Goal: Find contact information: Find contact information

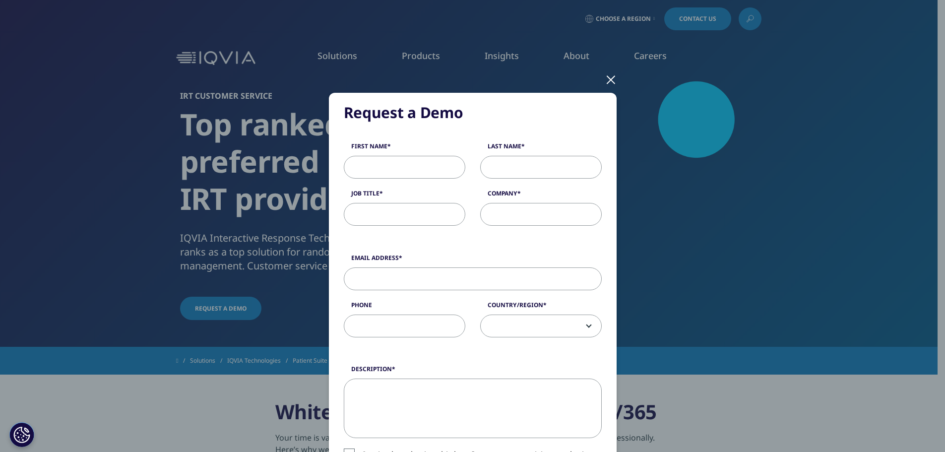
click at [590, 93] on div "Request a Demo Request a Demo First Name Last Name Job Title Company Email Addr…" at bounding box center [473, 376] width 288 height 567
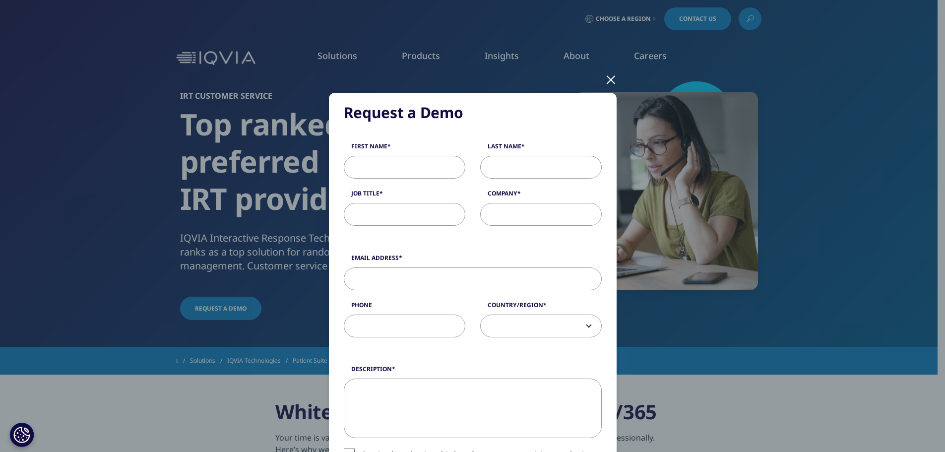
click at [607, 81] on div at bounding box center [610, 79] width 11 height 27
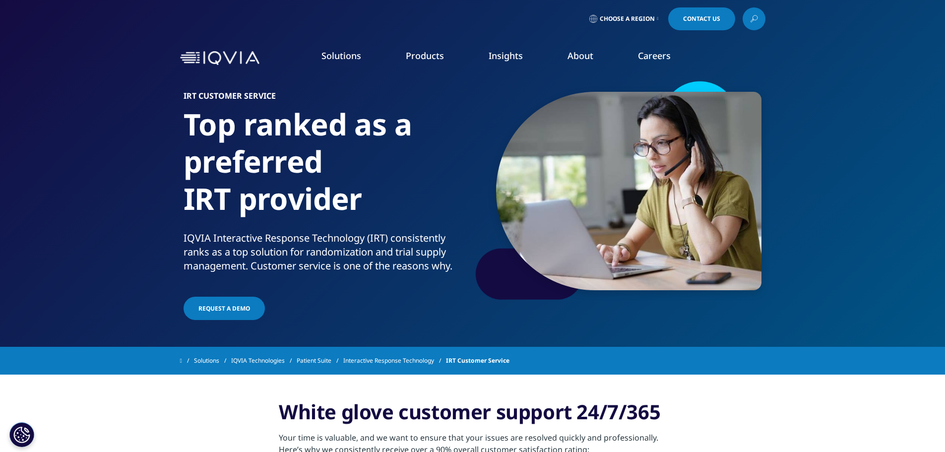
click at [738, 18] on div at bounding box center [740, 19] width 5 height 2
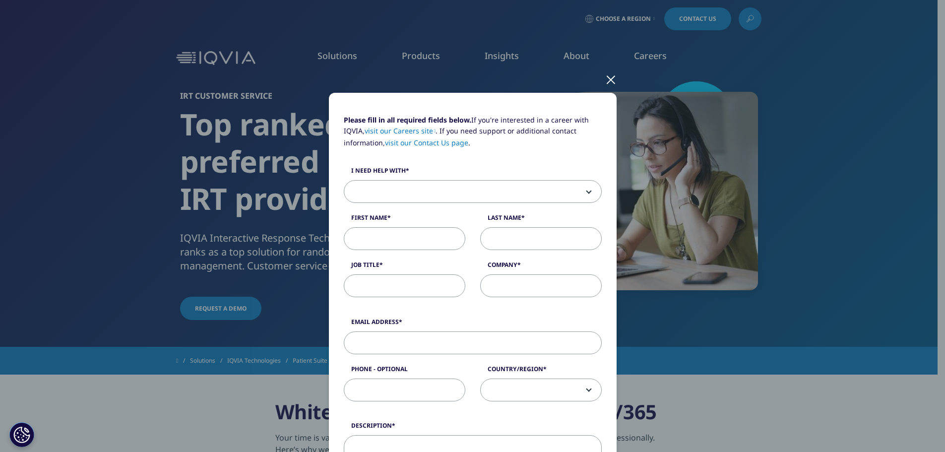
click at [416, 197] on span at bounding box center [472, 192] width 257 height 23
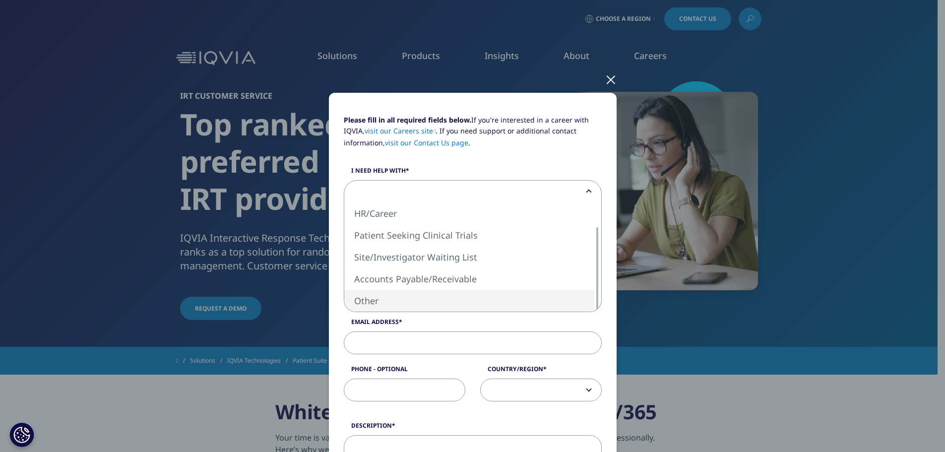
select select "Other"
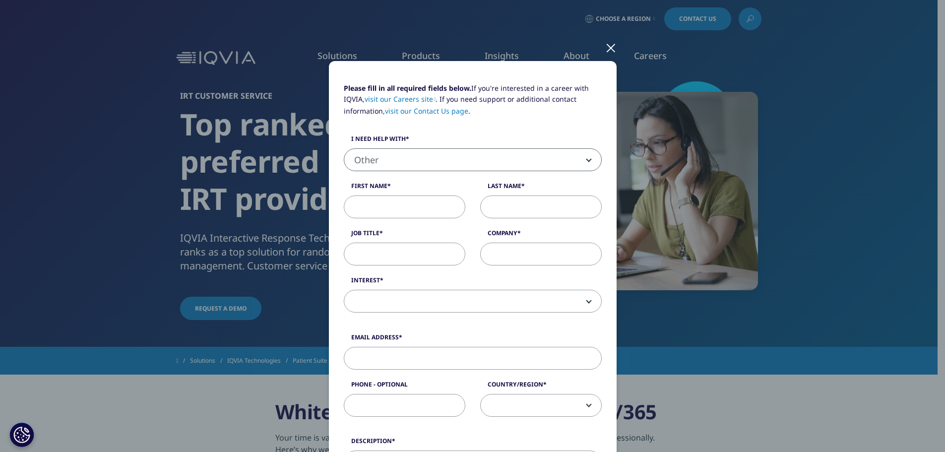
scroll to position [50, 0]
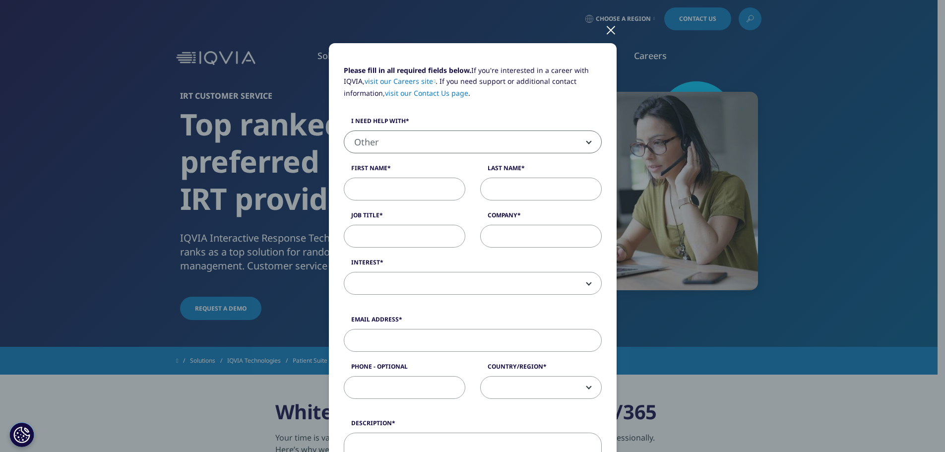
click at [375, 190] on input "First Name" at bounding box center [405, 189] width 122 height 23
type input "[PERSON_NAME]"
type input "Canciello"
click at [376, 247] on div "Please fill in all required fields below. If you're interested in a career with…" at bounding box center [472, 185] width 273 height 240
click at [376, 232] on input "Job Title" at bounding box center [405, 236] width 122 height 23
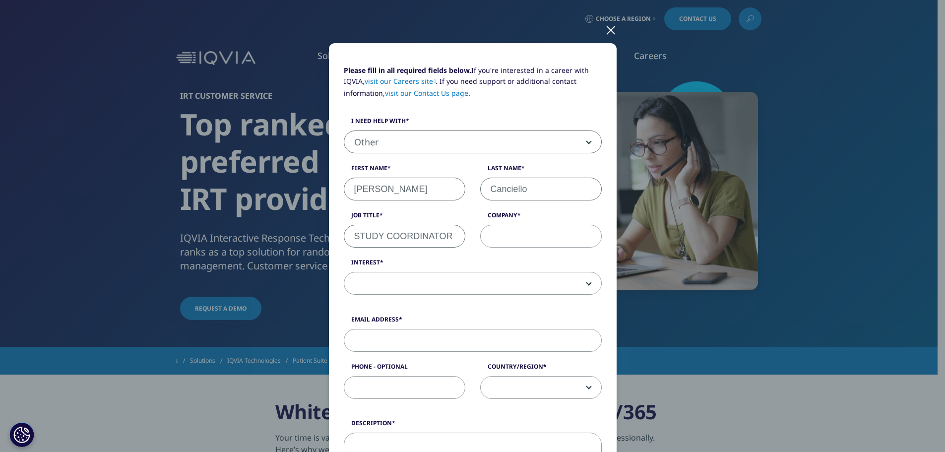
type input "STUDY COORDINATOR"
drag, startPoint x: 536, startPoint y: 228, endPoint x: 531, endPoint y: 232, distance: 6.3
click at [535, 227] on input "Company" at bounding box center [541, 236] width 122 height 23
drag, startPoint x: 493, startPoint y: 261, endPoint x: 490, endPoint y: 279, distance: 18.2
click at [493, 262] on label "Interest" at bounding box center [473, 265] width 258 height 14
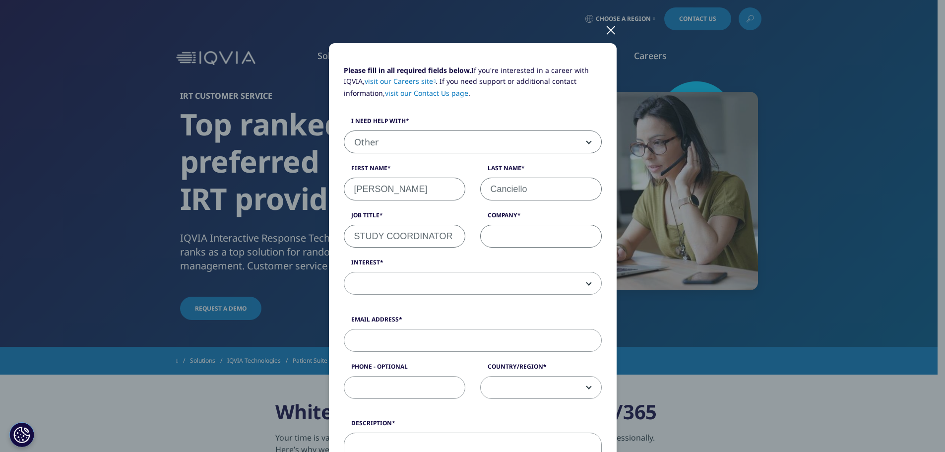
click at [344, 272] on select "Analytics Solutions Global Services (consulting/outsourcing) Contract Sales and…" at bounding box center [344, 272] width 0 height 0
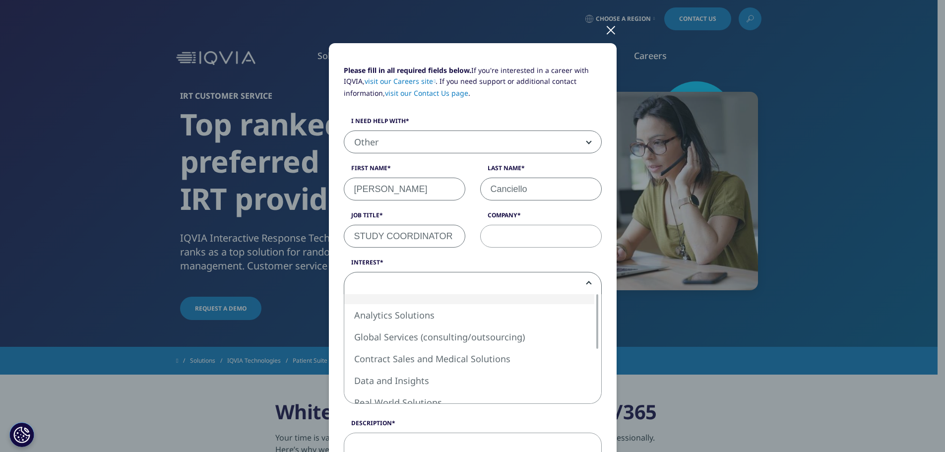
click at [490, 279] on span at bounding box center [472, 283] width 257 height 23
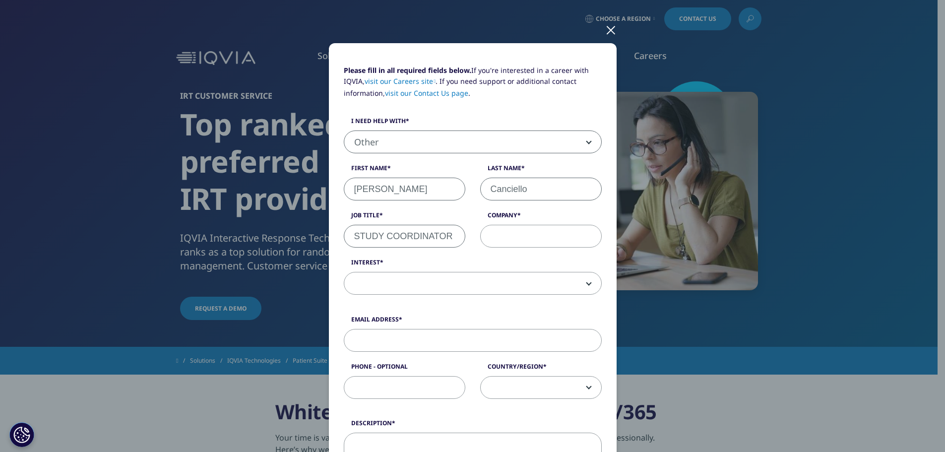
click at [490, 279] on span at bounding box center [472, 283] width 257 height 23
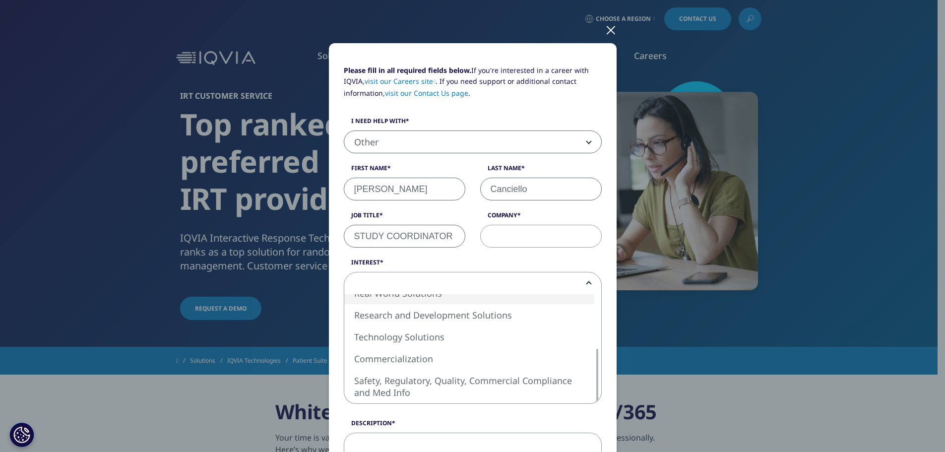
click at [605, 32] on div at bounding box center [610, 29] width 11 height 27
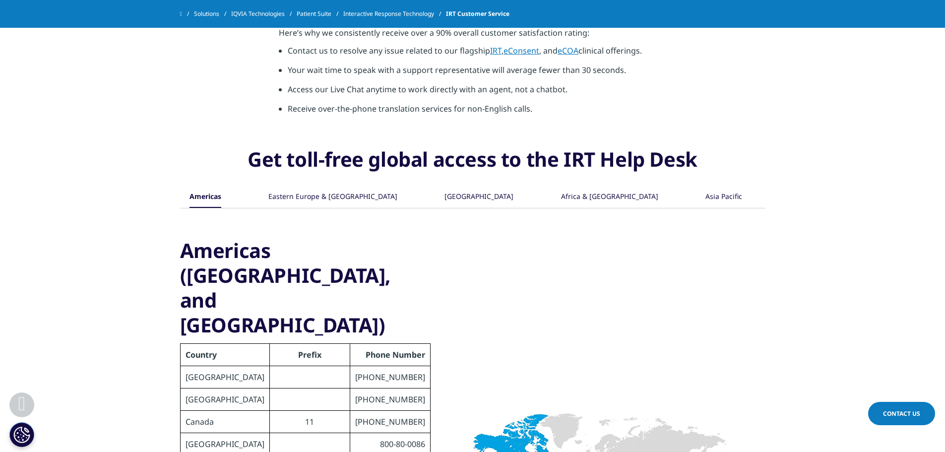
scroll to position [546, 0]
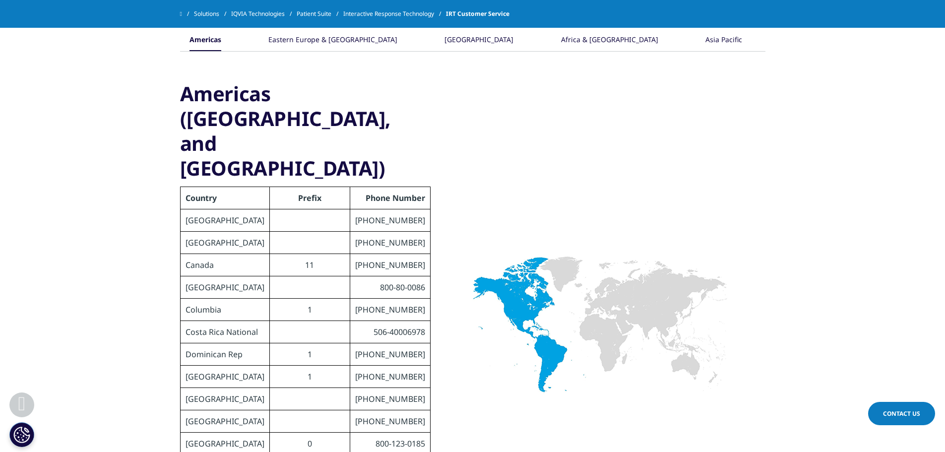
click at [925, 413] on link "Contact Us" at bounding box center [901, 413] width 67 height 23
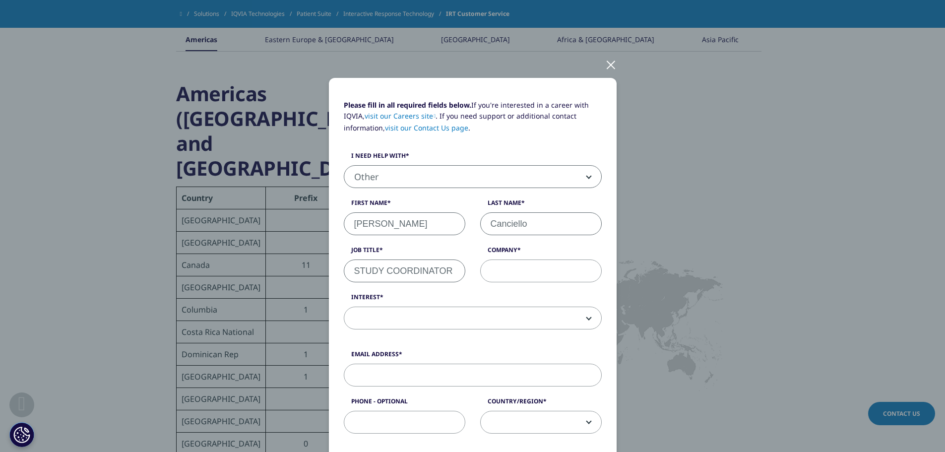
scroll to position [0, 0]
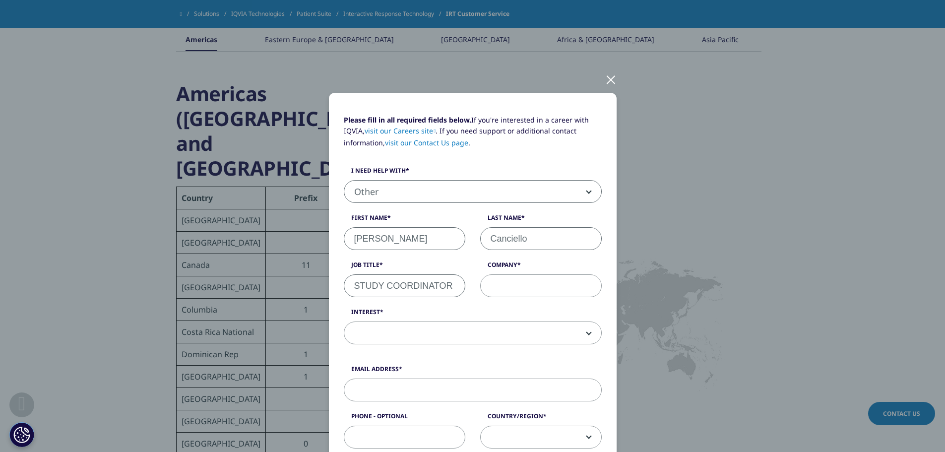
drag, startPoint x: 604, startPoint y: 82, endPoint x: 611, endPoint y: 84, distance: 6.7
click at [605, 82] on div at bounding box center [610, 79] width 11 height 27
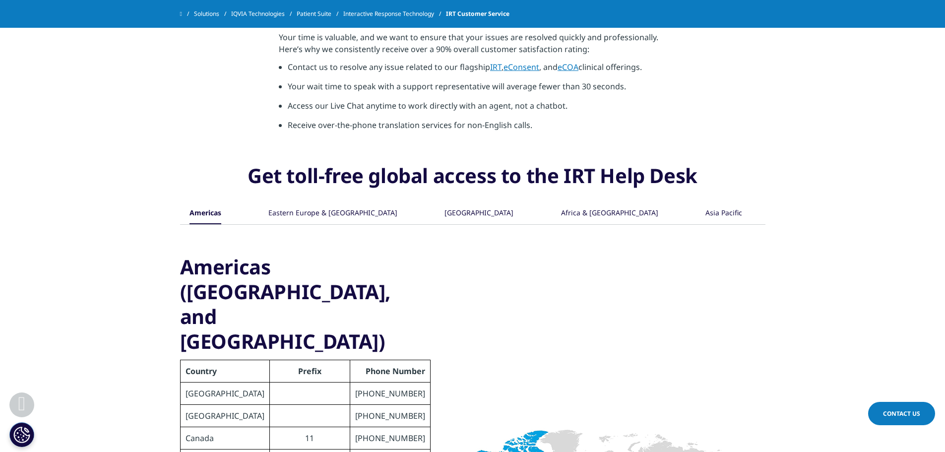
scroll to position [447, 0]
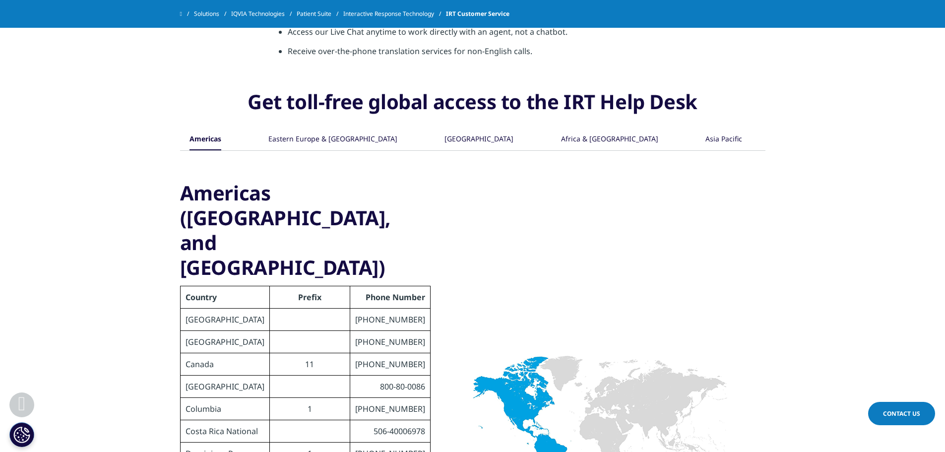
drag, startPoint x: 319, startPoint y: 139, endPoint x: 327, endPoint y: 138, distance: 8.0
click at [319, 139] on div "Eastern Europe & [GEOGRAPHIC_DATA]" at bounding box center [332, 139] width 129 height 21
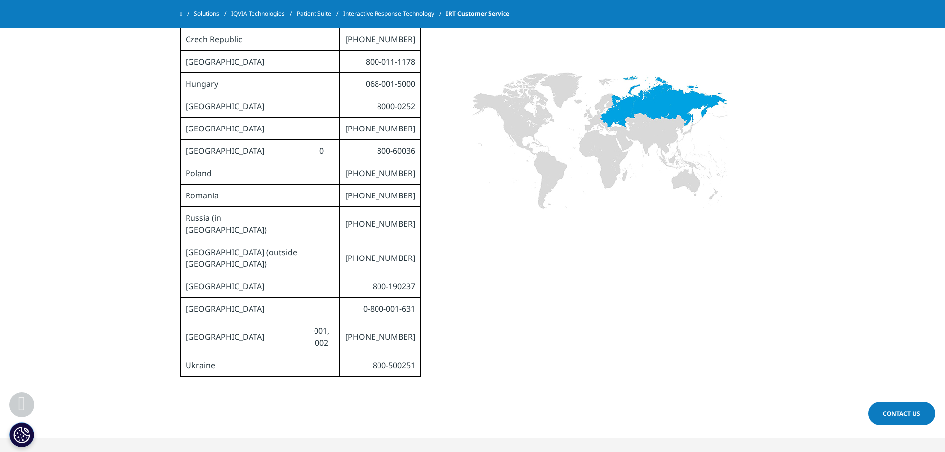
scroll to position [496, 0]
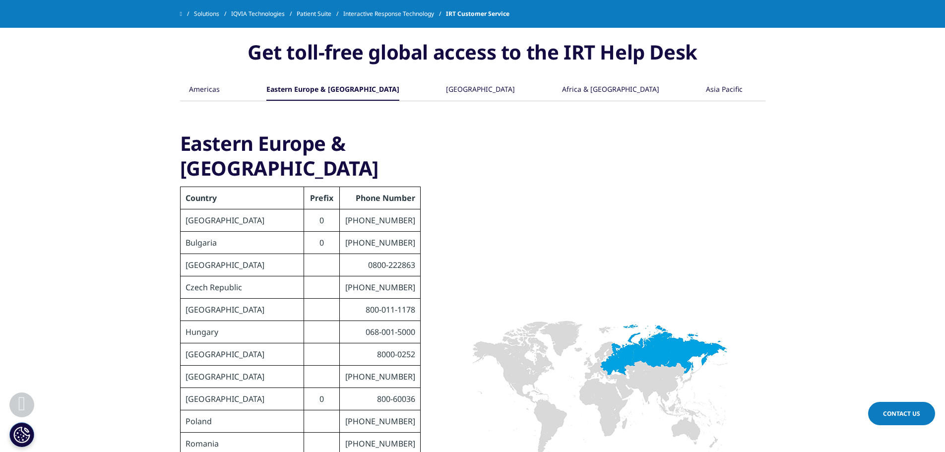
click at [465, 101] on div "Americas Eastern Europe & [GEOGRAPHIC_DATA]" at bounding box center [473, 90] width 586 height 22
click at [466, 97] on div "[GEOGRAPHIC_DATA]" at bounding box center [480, 89] width 69 height 21
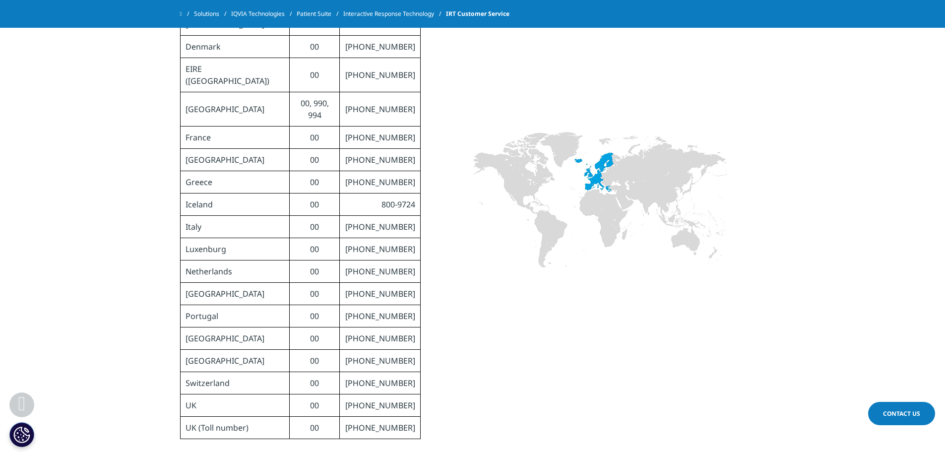
scroll to position [695, 0]
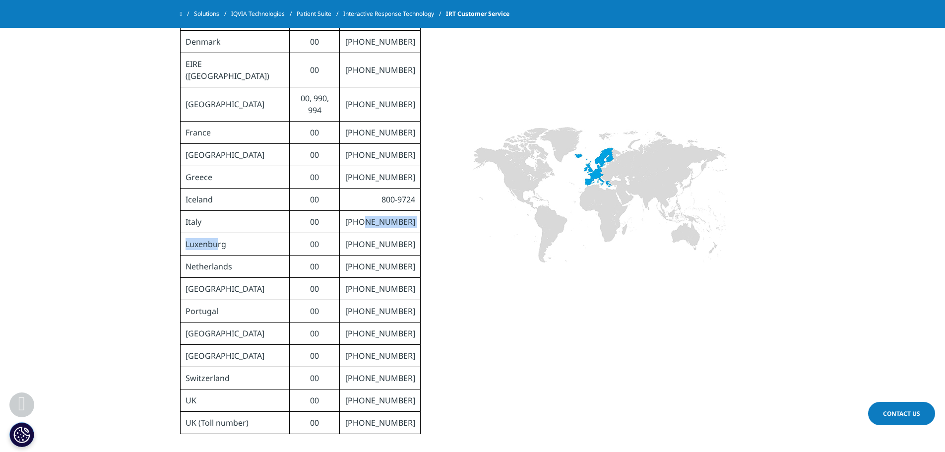
drag, startPoint x: 215, startPoint y: 210, endPoint x: 378, endPoint y: 198, distance: 162.7
click at [378, 198] on tbody "Country Prefix Phone Number Austria 00 [PHONE_NUMBER] Belarus 810 882-000110083…" at bounding box center [300, 199] width 240 height 470
click at [363, 211] on td "[PHONE_NUMBER]" at bounding box center [380, 222] width 80 height 22
